Goal: Find specific fact: Find specific fact

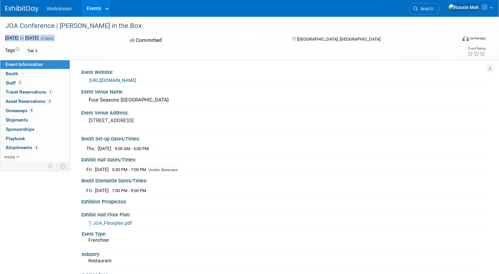
drag, startPoint x: 24, startPoint y: 38, endPoint x: 100, endPoint y: 39, distance: 76.6
click at [100, 39] on div "[DATE] to [DATE] (2 days) [DATE] to [DATE]" at bounding box center [61, 38] width 123 height 7
drag, startPoint x: 161, startPoint y: 129, endPoint x: 113, endPoint y: 118, distance: 49.2
click at [113, 118] on div "[STREET_ADDRESS]" at bounding box center [165, 123] width 158 height 15
copy pre "[STREET_ADDRESS]"
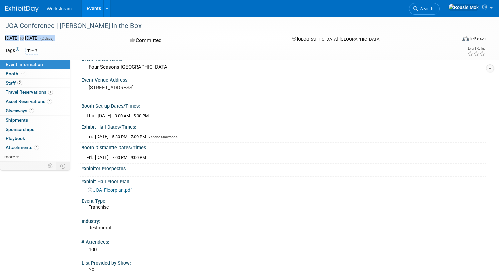
scroll to position [42, 0]
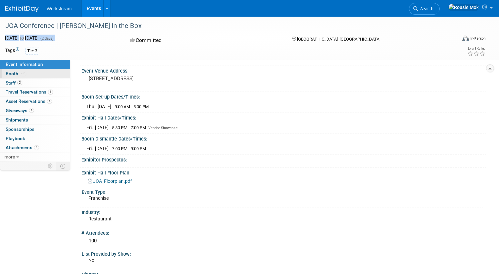
click at [54, 76] on link "Booth" at bounding box center [34, 73] width 69 height 9
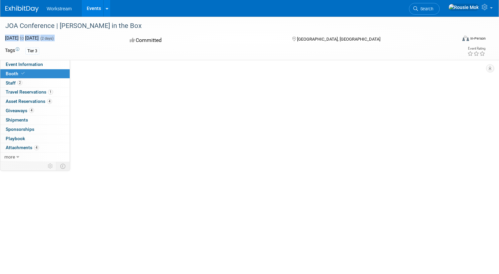
scroll to position [0, 0]
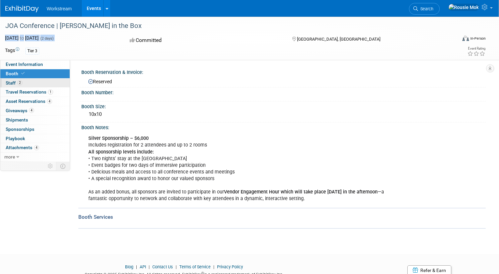
click at [58, 84] on link "2 Staff 2" at bounding box center [34, 83] width 69 height 9
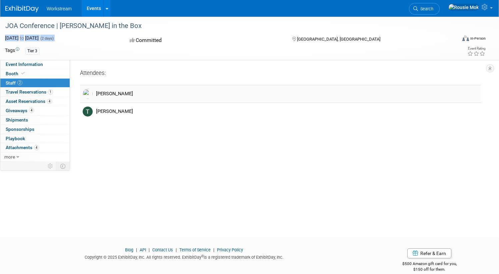
drag, startPoint x: 140, startPoint y: 93, endPoint x: 118, endPoint y: 90, distance: 22.1
click at [118, 90] on div "[PERSON_NAME]" at bounding box center [287, 93] width 392 height 8
copy div "[PERSON_NAME]"
drag, startPoint x: 163, startPoint y: 113, endPoint x: 120, endPoint y: 111, distance: 43.0
click at [120, 111] on div "[PERSON_NAME]" at bounding box center [287, 111] width 382 height 6
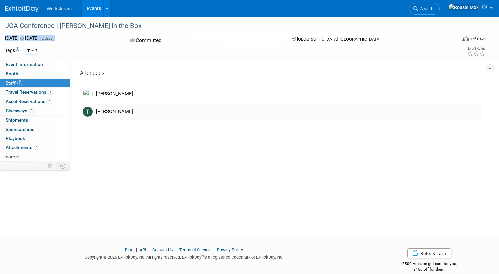
copy div "[PERSON_NAME]"
click at [43, 65] on span "Event Information" at bounding box center [24, 64] width 37 height 5
